Goal: Task Accomplishment & Management: Use online tool/utility

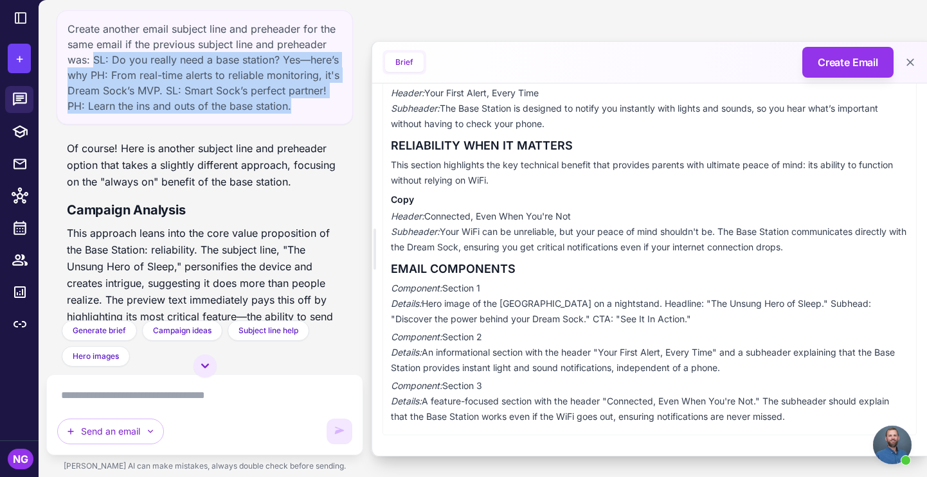
drag, startPoint x: 290, startPoint y: 103, endPoint x: 93, endPoint y: 60, distance: 201.9
click at [93, 60] on div "Create another email subject line and preheader for the same email if the previ…" at bounding box center [205, 67] width 296 height 114
copy div "SL: Do you really need a base station? Yes—here’s why PH: From real-time alerts…"
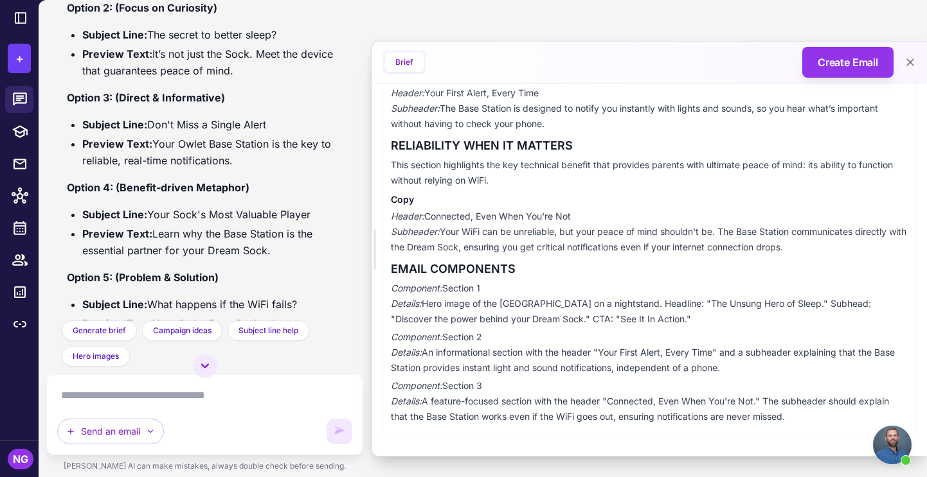
scroll to position [771, 0]
drag, startPoint x: 314, startPoint y: 213, endPoint x: 151, endPoint y: 215, distance: 162.6
click at [151, 215] on li "Subject Line: Your Sock's Most Valuable Player" at bounding box center [212, 213] width 260 height 17
copy li "Your Sock's Most Valuable Player"
drag, startPoint x: 280, startPoint y: 251, endPoint x: 153, endPoint y: 234, distance: 128.3
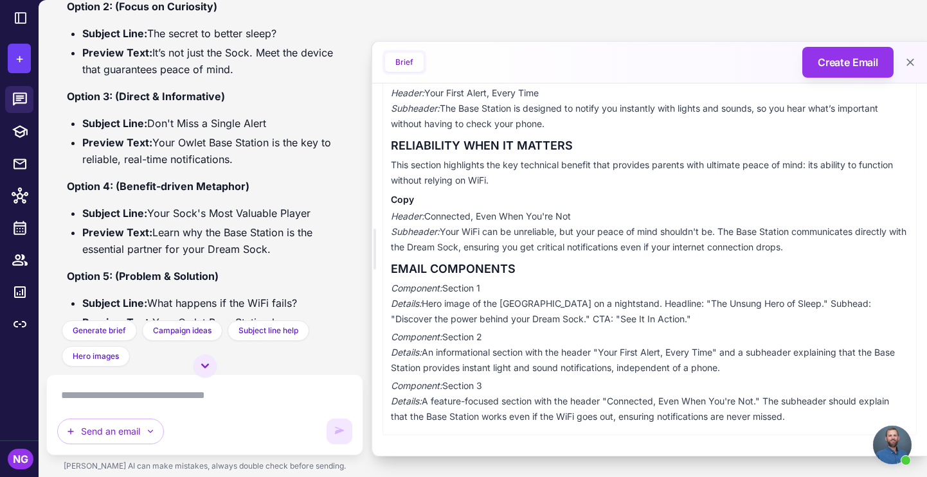
click at [153, 234] on li "Preview Text: Learn why the Base Station is the essential partner for your Drea…" at bounding box center [212, 240] width 260 height 33
copy li "Learn why the Base Station is the essential partner for your Dream Sock."
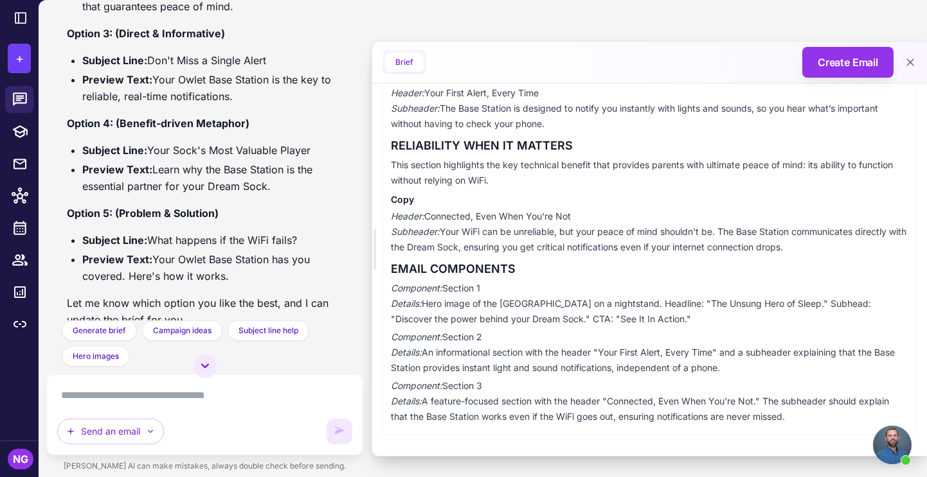
scroll to position [840, 0]
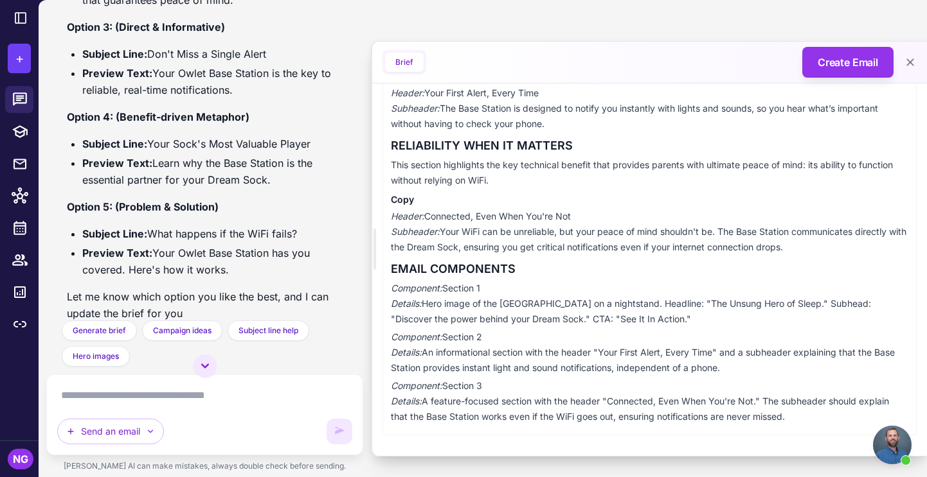
drag, startPoint x: 253, startPoint y: 273, endPoint x: 167, endPoint y: 260, distance: 86.5
click at [167, 260] on li "Preview Text: Your Owlet Base Station has you covered. Here's how it works." at bounding box center [212, 261] width 260 height 33
drag, startPoint x: 300, startPoint y: 231, endPoint x: 150, endPoint y: 235, distance: 149.8
click at [150, 235] on li "Subject Line: What happens if the WiFi fails?" at bounding box center [212, 234] width 260 height 17
copy li "What happens if the WiFi fails?"
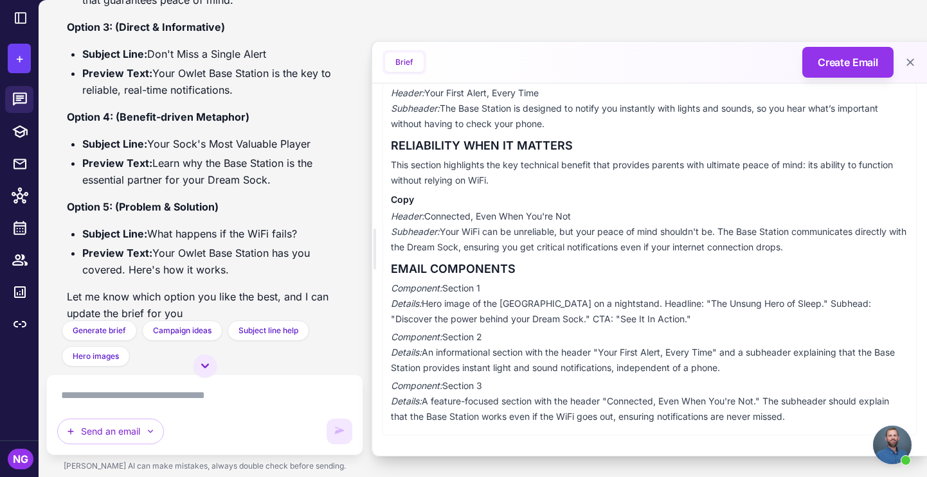
drag, startPoint x: 237, startPoint y: 272, endPoint x: 157, endPoint y: 253, distance: 82.0
click at [156, 253] on li "Preview Text: Your Owlet Base Station has you covered. Here's how it works." at bounding box center [212, 261] width 260 height 33
copy li "our [GEOGRAPHIC_DATA] has you covered. Here's how it works."
